Goal: Download file/media

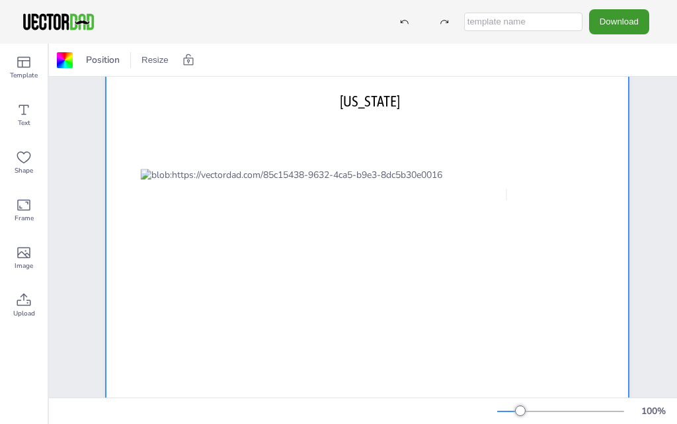
scroll to position [66, 0]
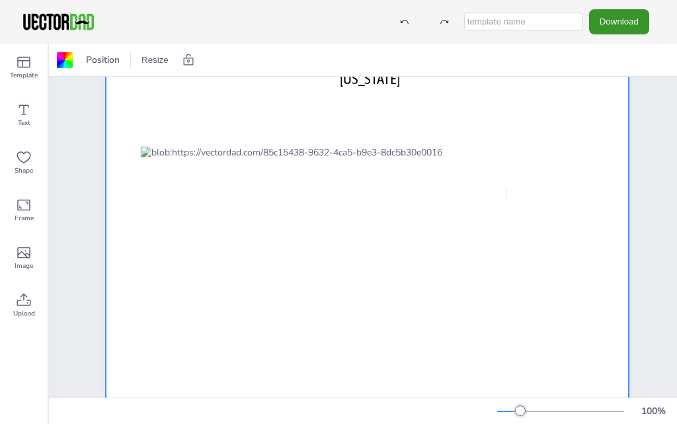
click at [629, 24] on button "Download" at bounding box center [619, 21] width 60 height 24
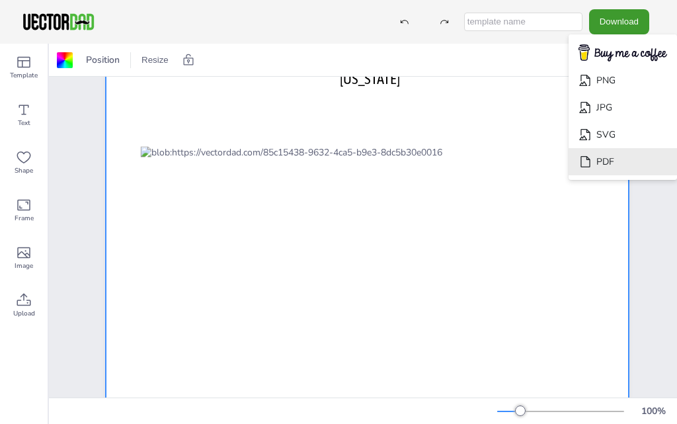
click at [612, 161] on li "PDF" at bounding box center [623, 161] width 108 height 27
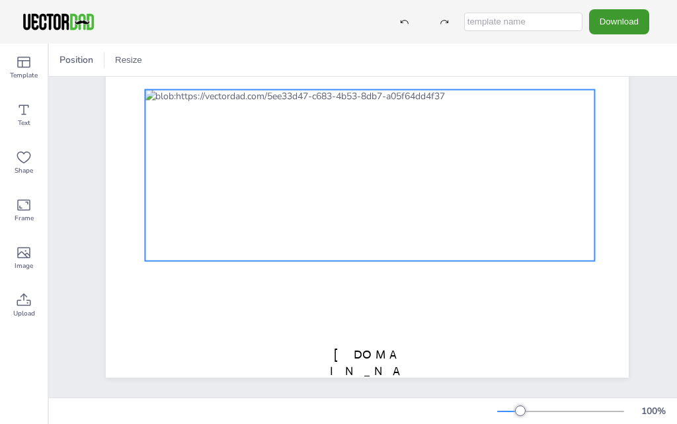
scroll to position [66, 0]
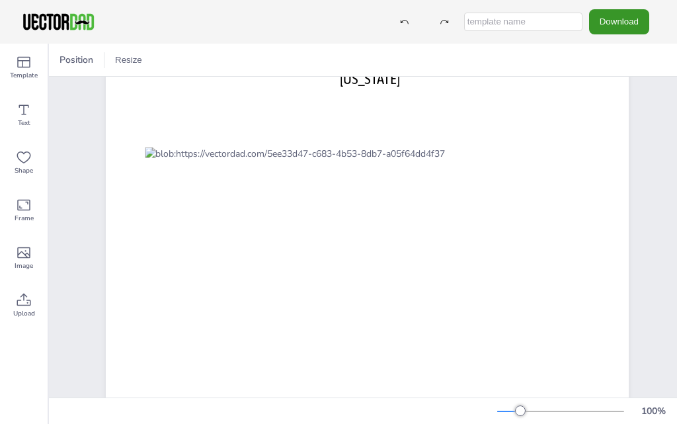
click at [614, 17] on button "Download" at bounding box center [619, 21] width 60 height 24
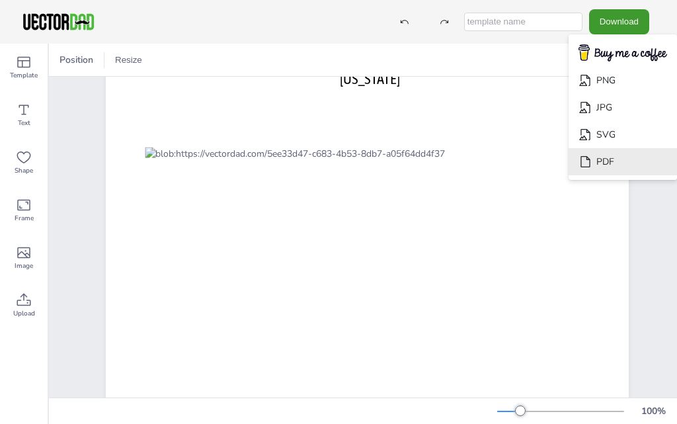
click at [608, 159] on li "PDF" at bounding box center [623, 161] width 108 height 27
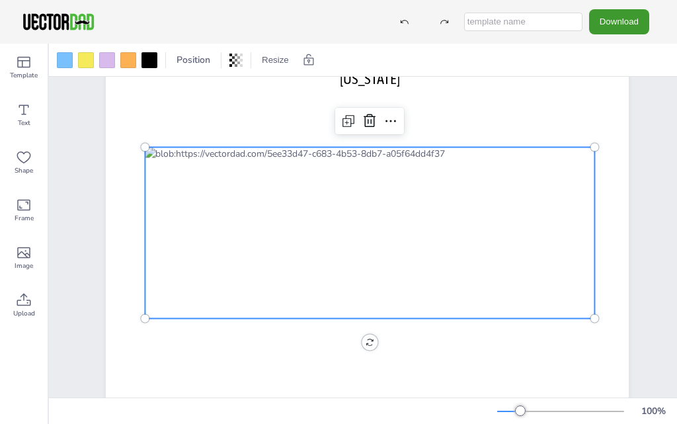
click at [277, 199] on div at bounding box center [370, 232] width 450 height 171
click at [389, 122] on icon at bounding box center [391, 121] width 16 height 16
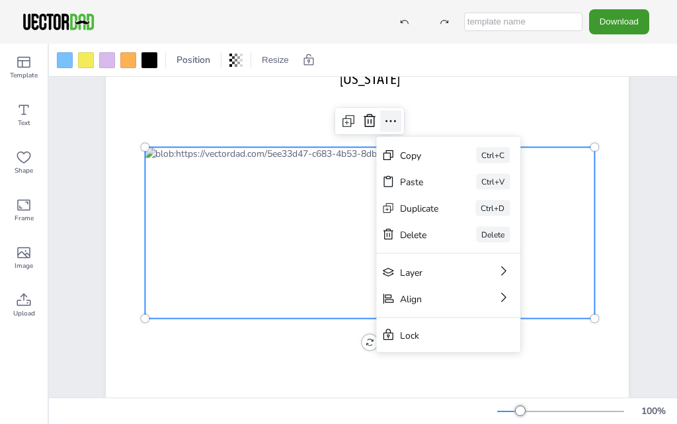
click at [389, 122] on icon at bounding box center [391, 121] width 16 height 16
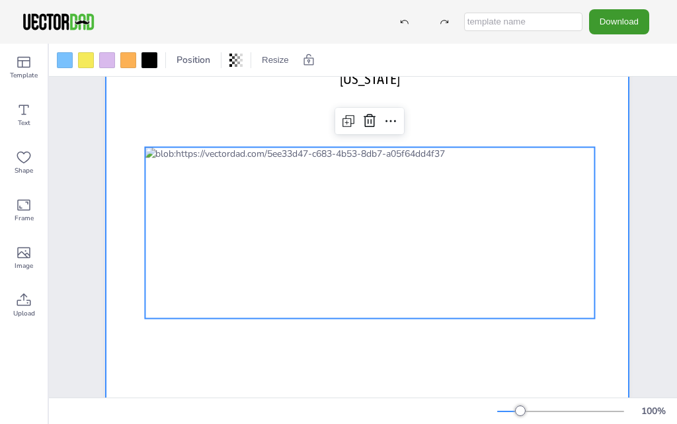
click at [497, 114] on div at bounding box center [367, 232] width 523 height 405
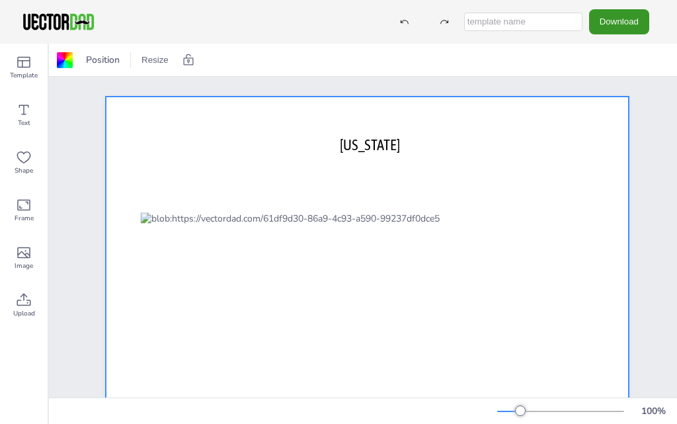
click at [613, 18] on button "Download" at bounding box center [619, 21] width 60 height 24
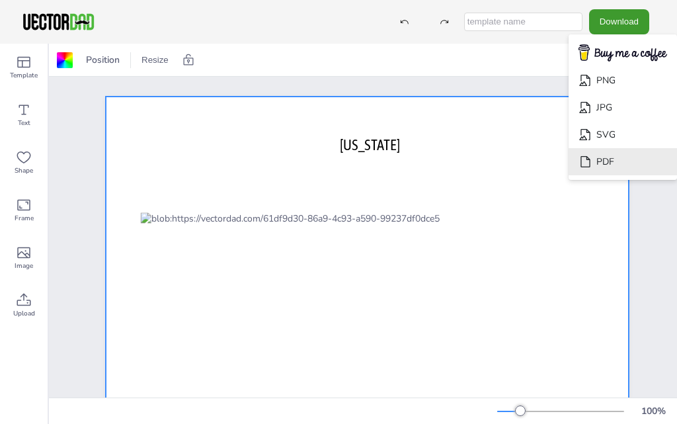
click at [606, 157] on li "PDF" at bounding box center [623, 161] width 108 height 27
